Goal: Information Seeking & Learning: Understand process/instructions

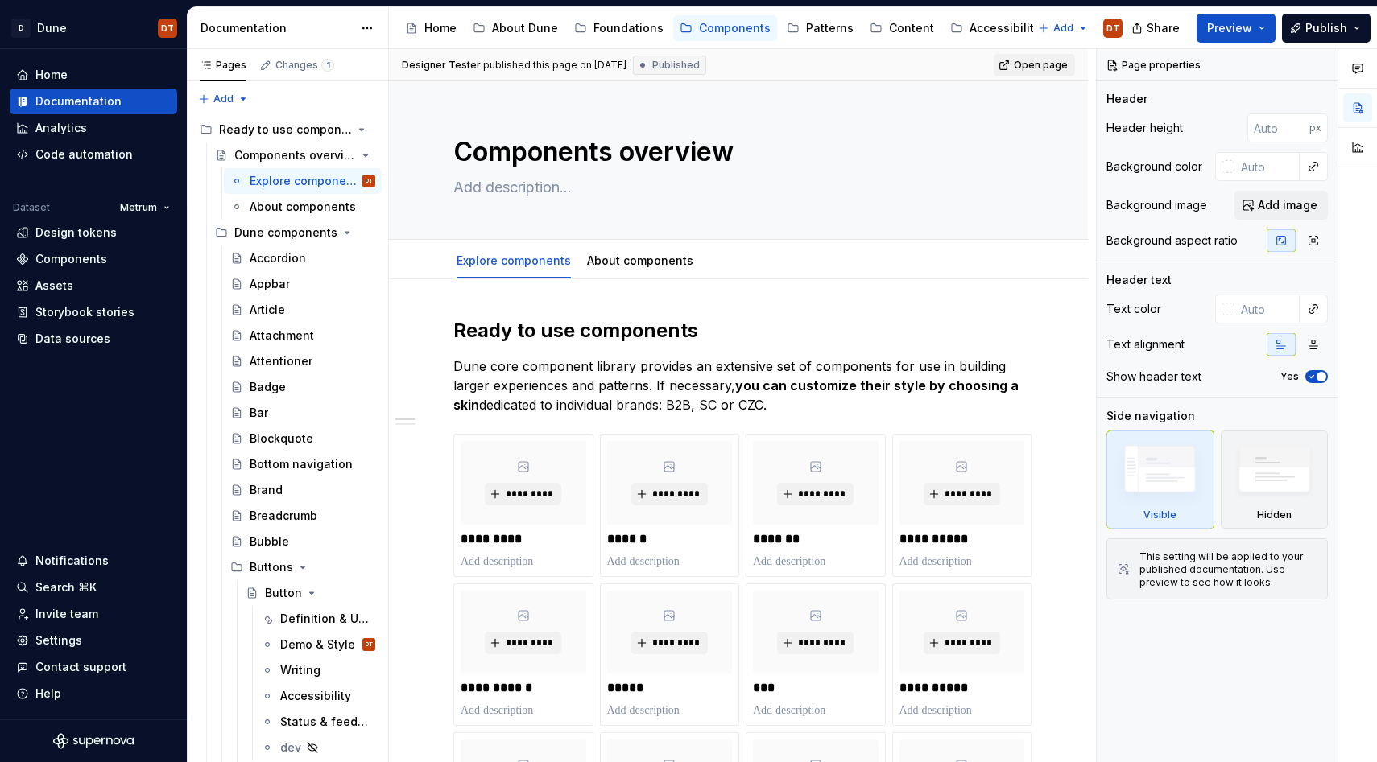
click at [1051, 66] on span "Open page" at bounding box center [1040, 65] width 54 height 13
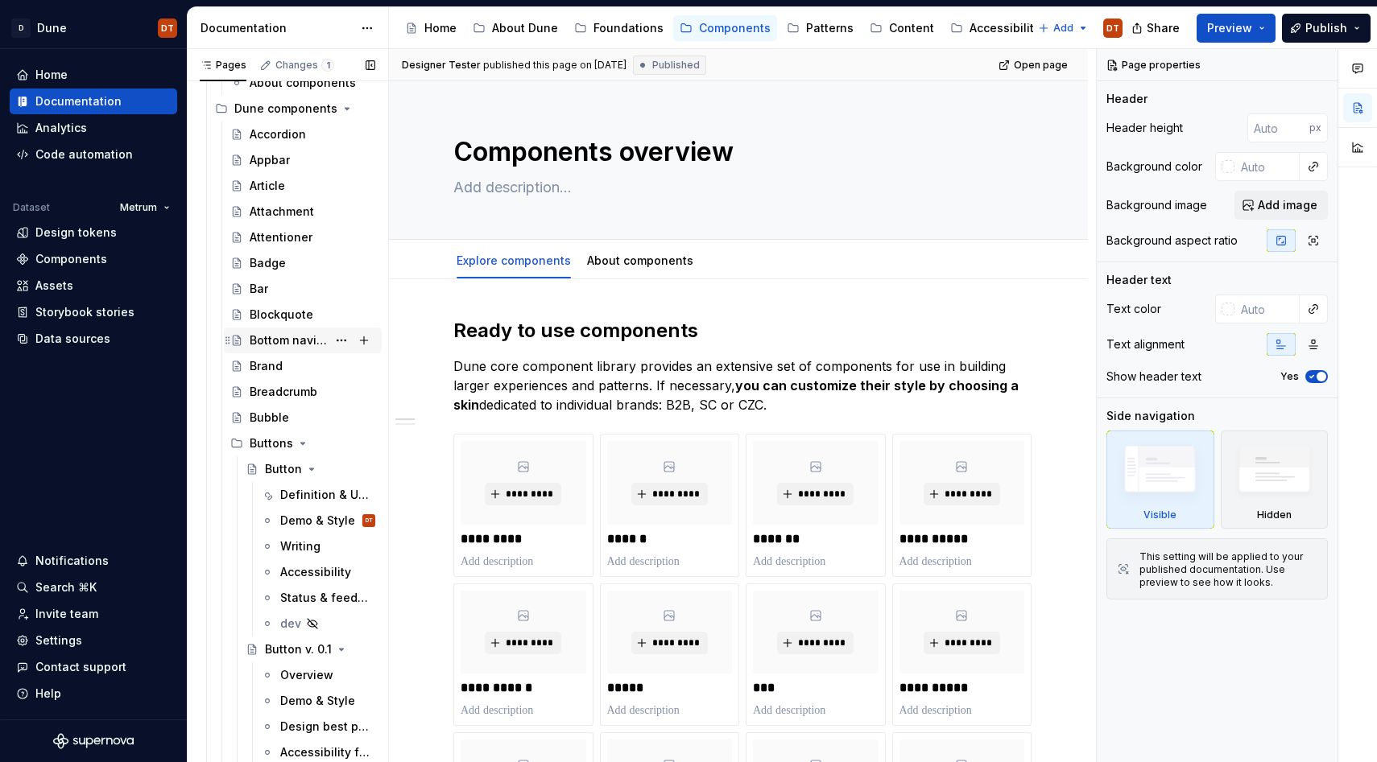
scroll to position [148, 0]
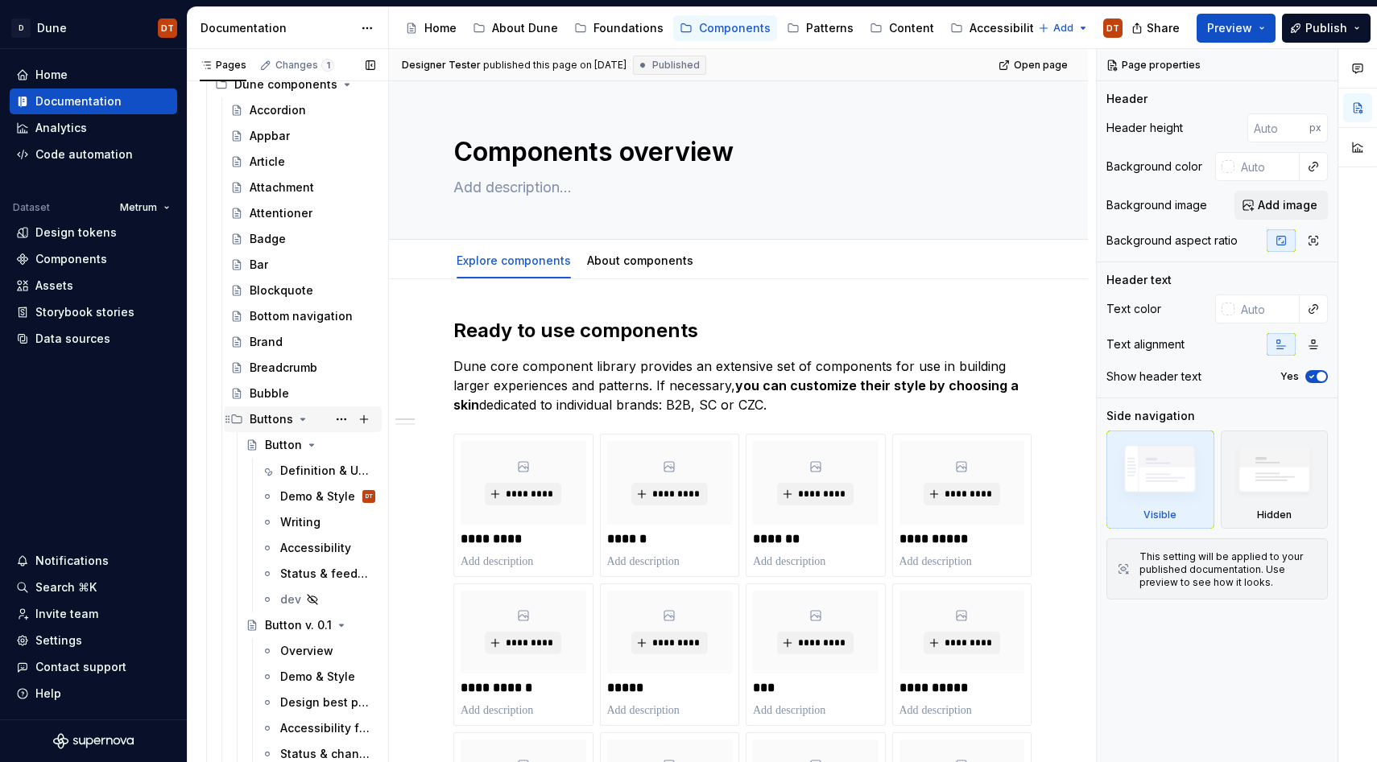
click at [279, 426] on div "Buttons" at bounding box center [271, 419] width 43 height 16
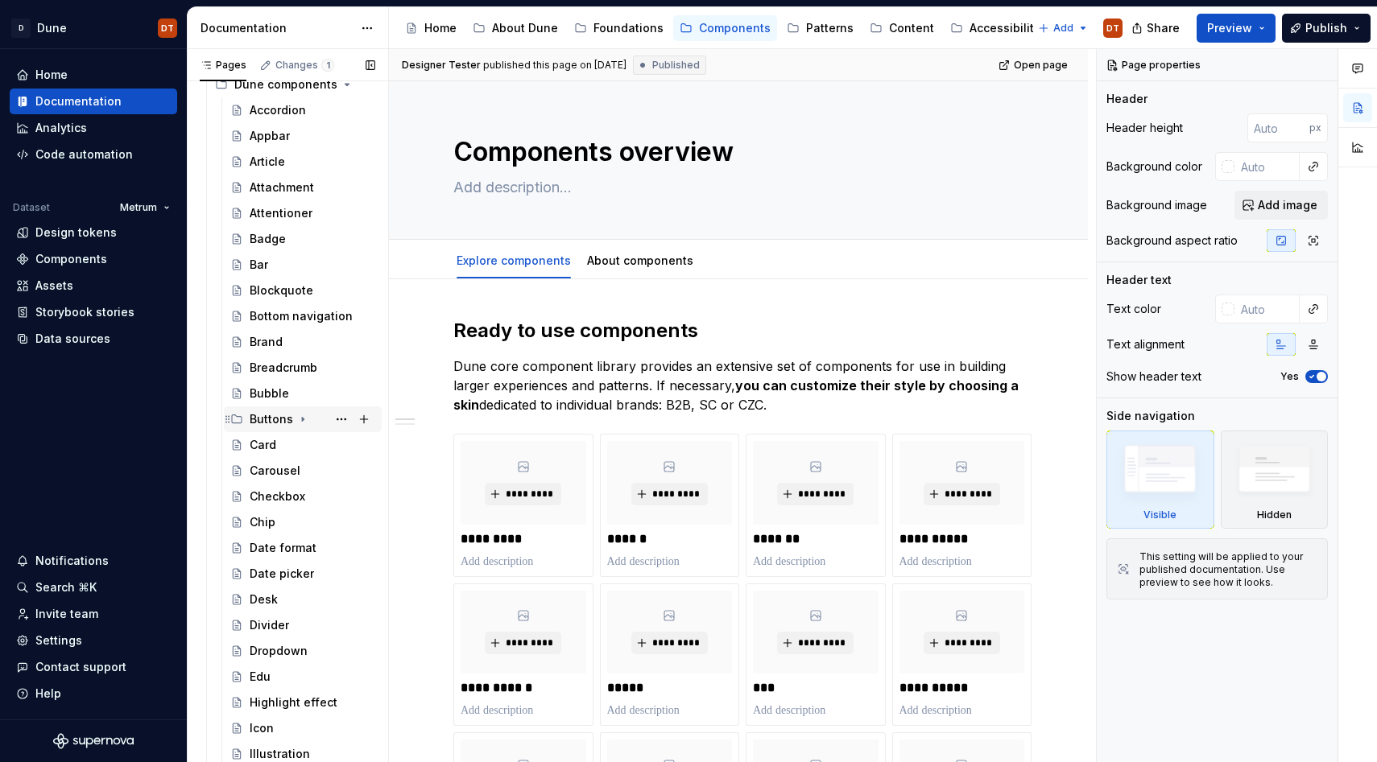
click at [270, 424] on div "Buttons" at bounding box center [271, 419] width 43 height 16
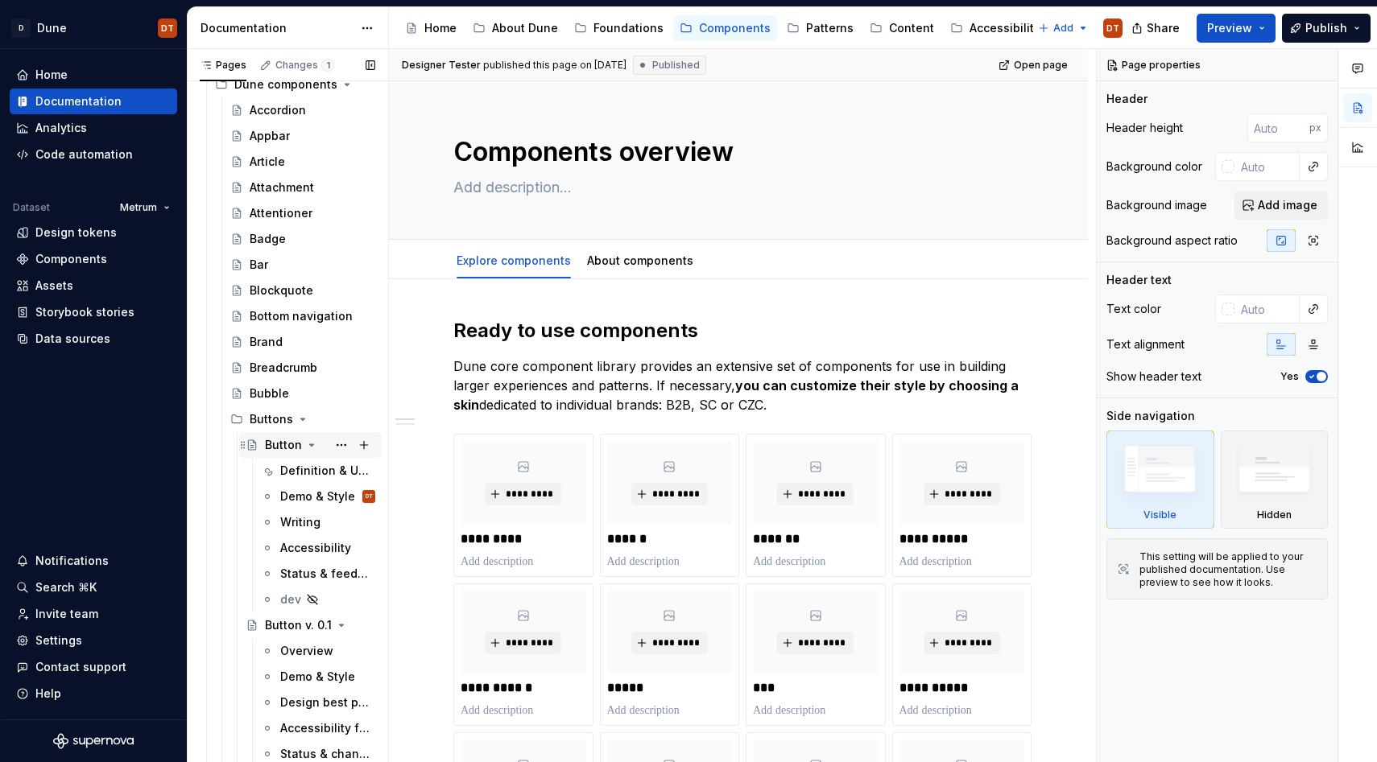
click at [287, 448] on div "Button" at bounding box center [283, 445] width 37 height 16
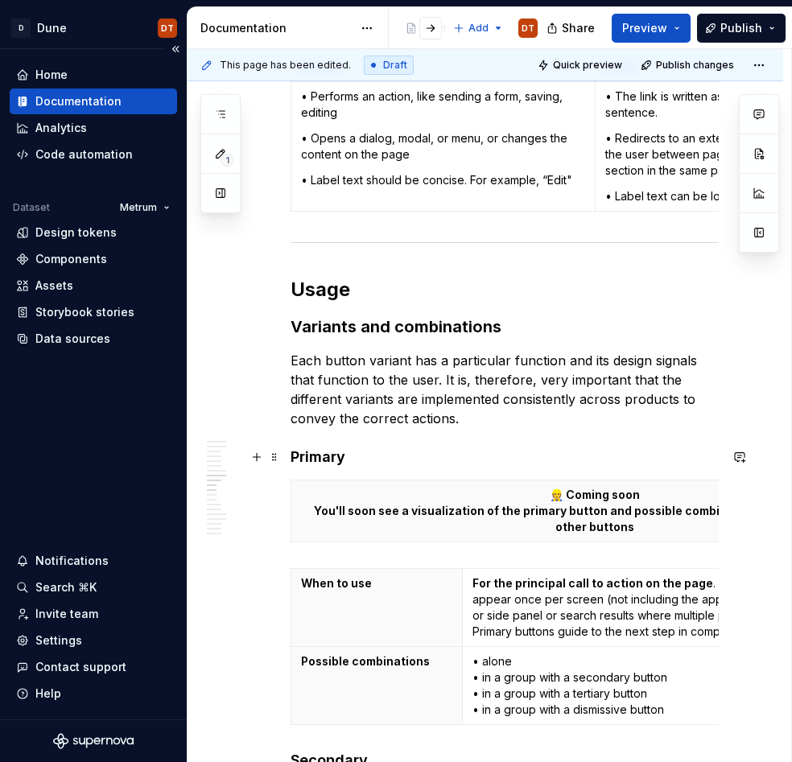
scroll to position [1319, 0]
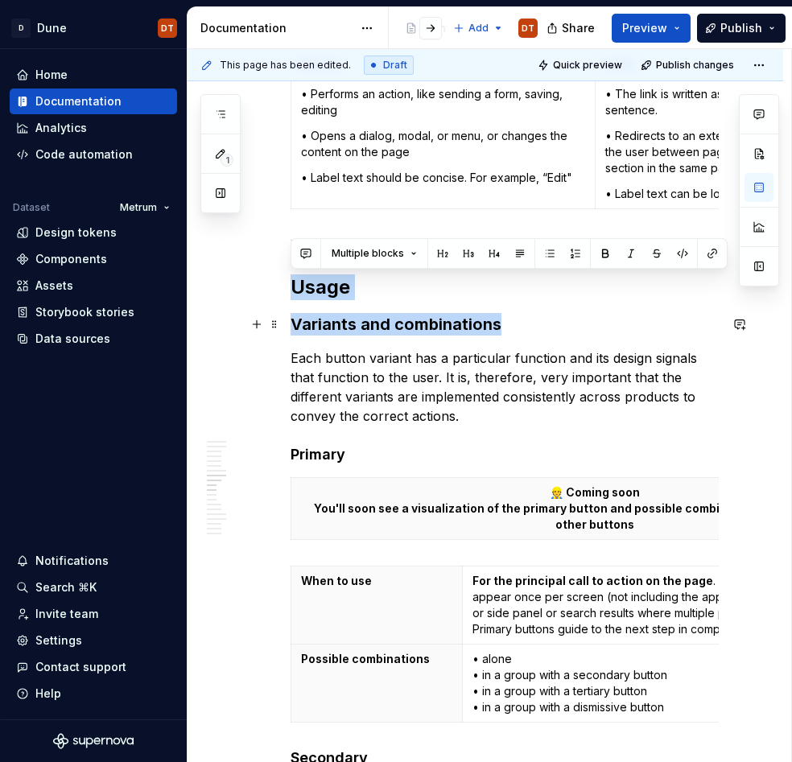
drag, startPoint x: 293, startPoint y: 288, endPoint x: 533, endPoint y: 332, distance: 243.8
copy div "Usage Variants and combinations"
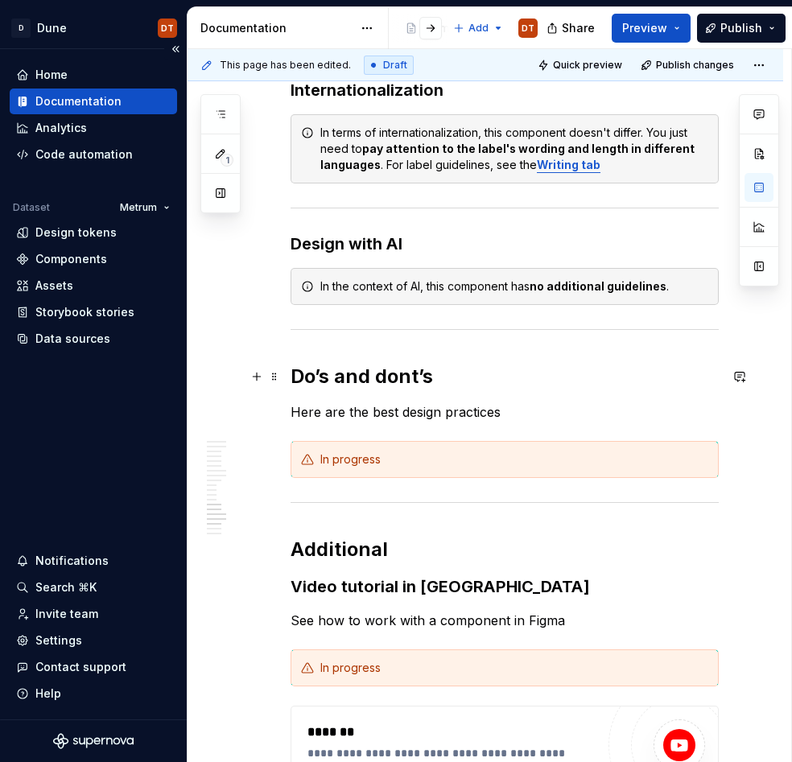
scroll to position [2870, 0]
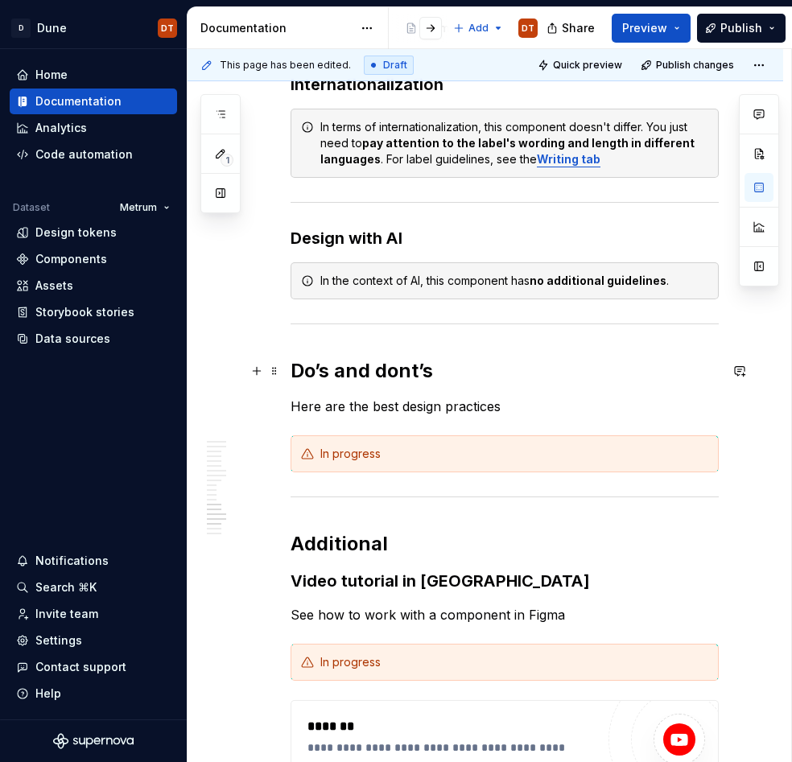
click at [324, 370] on h2 "Do’s and dont’s" at bounding box center [505, 371] width 428 height 26
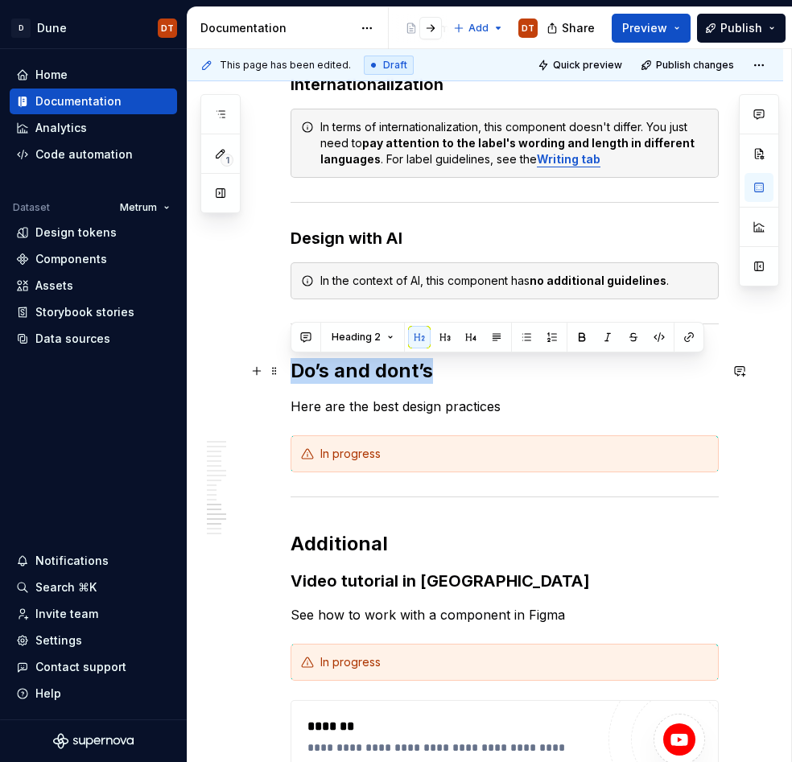
click at [324, 370] on h2 "Do’s and dont’s" at bounding box center [505, 371] width 428 height 26
copy h2 "Do’s and dont’s"
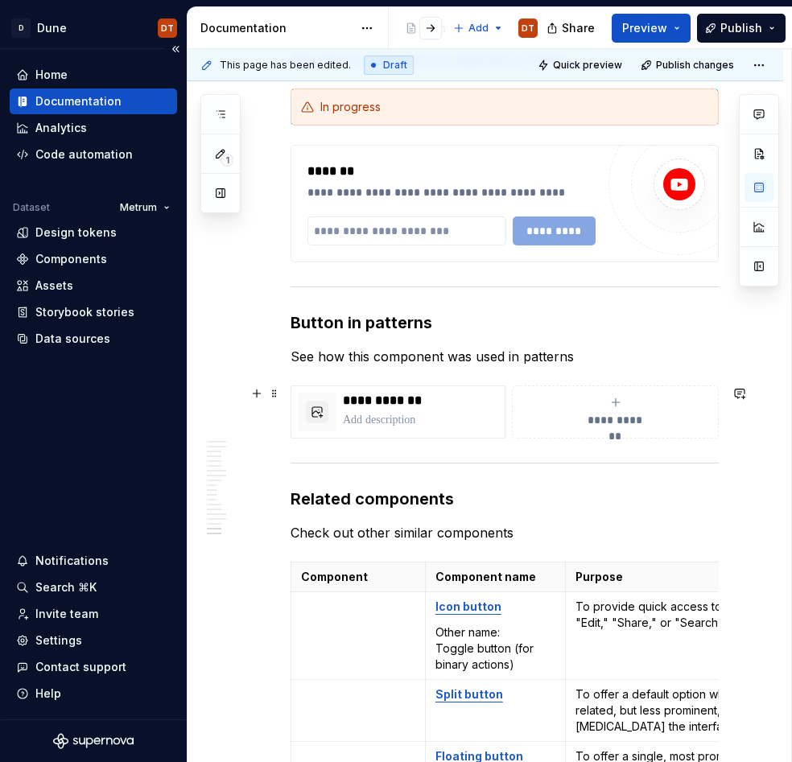
scroll to position [3429, 0]
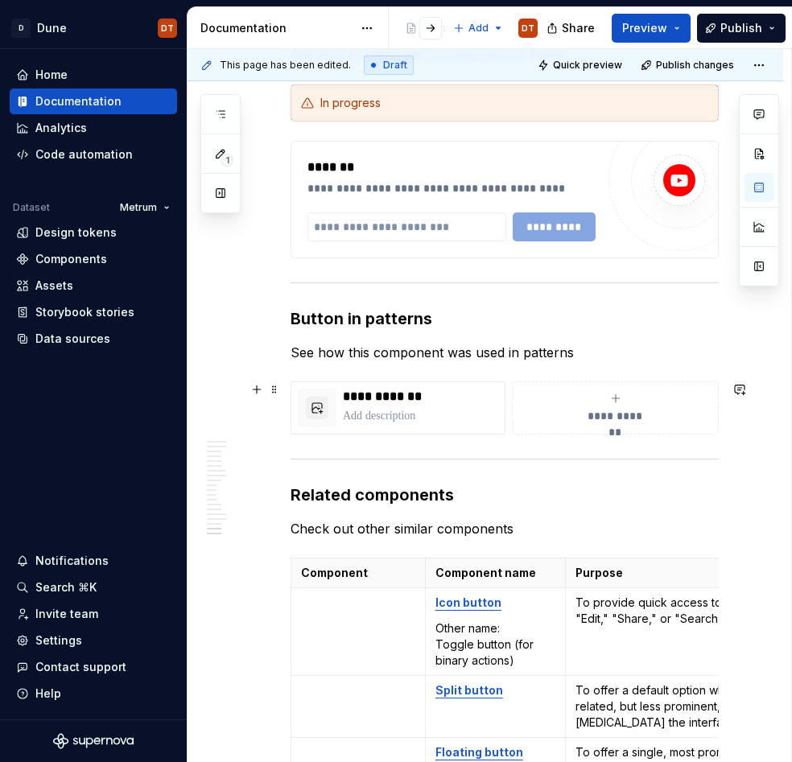
click at [449, 349] on p "See how this component was used in patterns" at bounding box center [505, 352] width 428 height 19
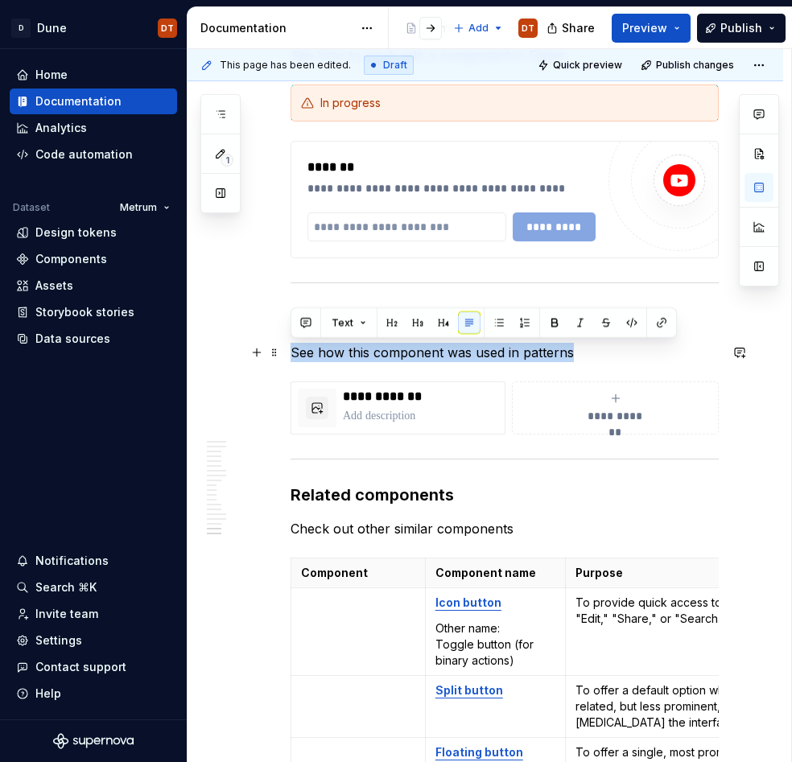
click at [449, 349] on p "See how this component was used in patterns" at bounding box center [505, 352] width 428 height 19
copy p "See how this component was used in patterns"
type textarea "*"
